Goal: Navigation & Orientation: Find specific page/section

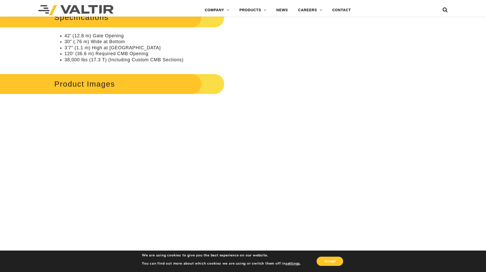
scroll to position [606, 0]
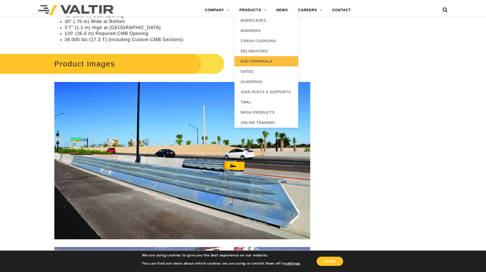
click at [252, 59] on link "END TERMINALS" at bounding box center [267, 61] width 64 height 10
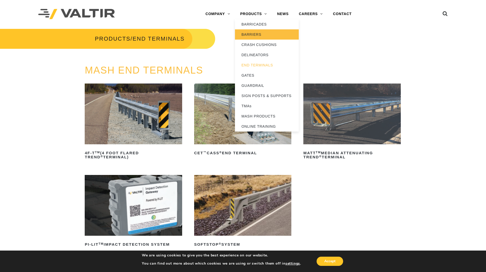
click at [253, 35] on link "BARRIERS" at bounding box center [267, 34] width 64 height 10
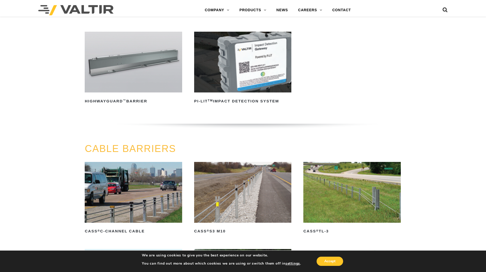
scroll to position [140, 0]
